Goal: Navigation & Orientation: Go to known website

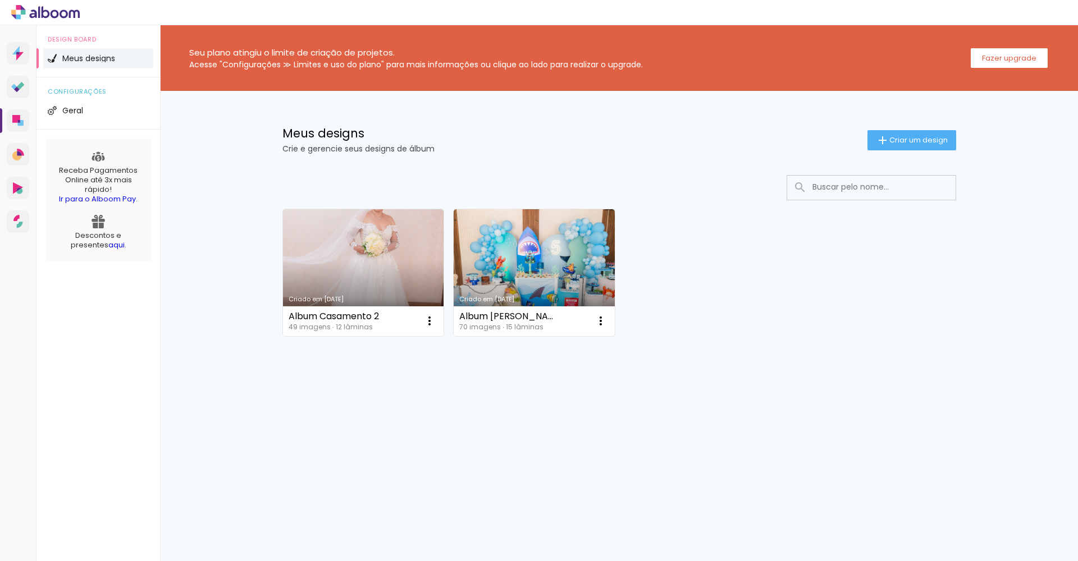
click at [46, 20] on div at bounding box center [539, 12] width 1078 height 25
click at [45, 15] on icon at bounding box center [45, 12] width 68 height 15
click at [48, 13] on icon at bounding box center [46, 12] width 8 height 12
